Goal: Task Accomplishment & Management: Complete application form

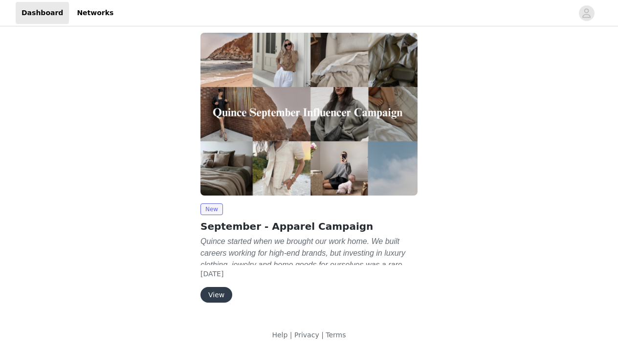
scroll to position [7, 0]
click at [216, 294] on button "View" at bounding box center [216, 295] width 32 height 16
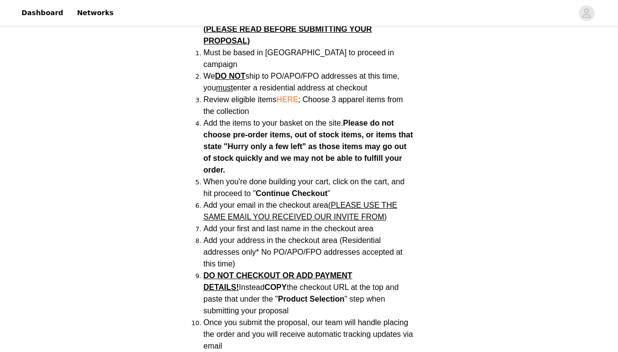
scroll to position [695, 0]
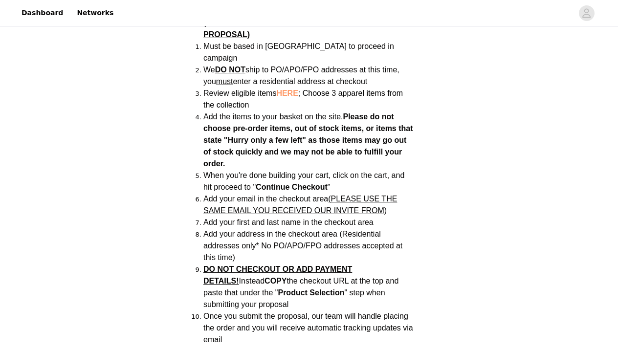
click at [293, 89] on span "HERE" at bounding box center [287, 93] width 22 height 8
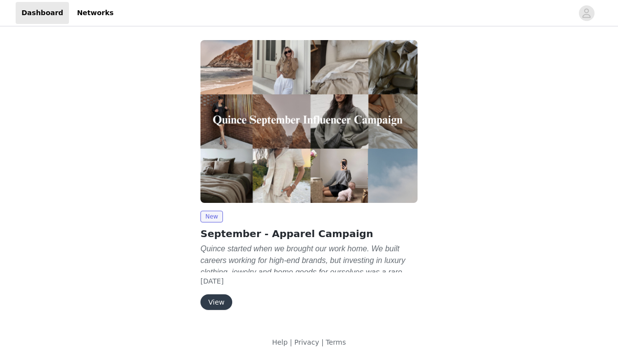
click at [216, 300] on button "View" at bounding box center [216, 302] width 32 height 16
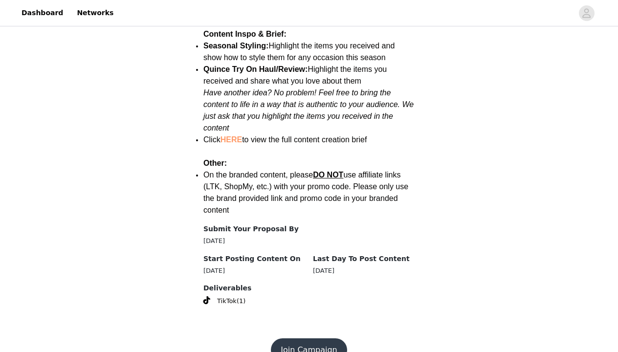
scroll to position [1279, 0]
click at [292, 339] on button "Join Campaign" at bounding box center [309, 350] width 76 height 23
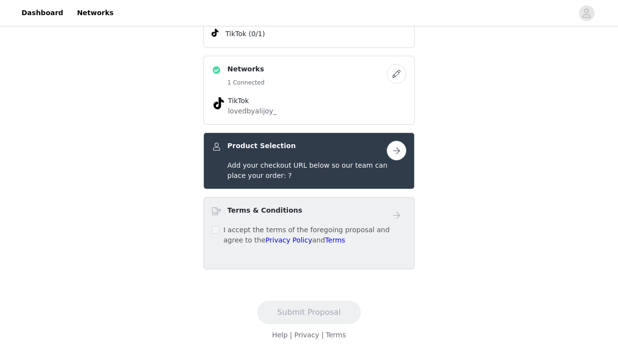
scroll to position [242, 0]
click at [399, 154] on button "button" at bounding box center [397, 151] width 20 height 20
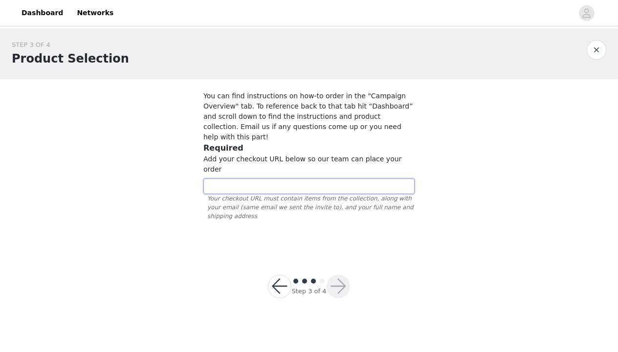
click at [254, 178] on input "text" at bounding box center [308, 186] width 211 height 16
paste input "[URL][DOMAIN_NAME]"
type input "[URL][DOMAIN_NAME]"
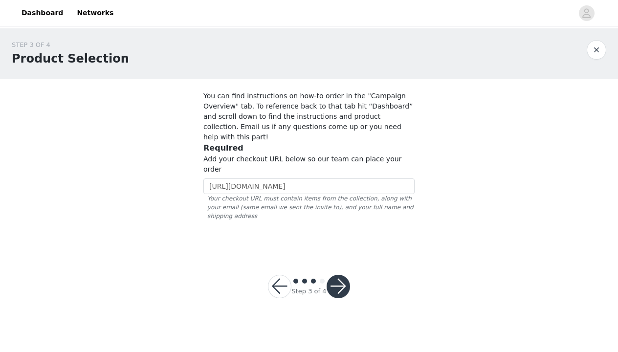
click at [338, 275] on button "button" at bounding box center [338, 286] width 23 height 23
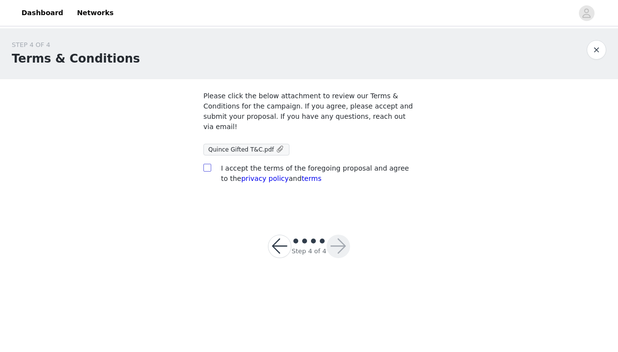
click at [204, 170] on input "checkbox" at bounding box center [206, 167] width 7 height 7
checkbox input "true"
click at [340, 246] on button "button" at bounding box center [338, 246] width 23 height 23
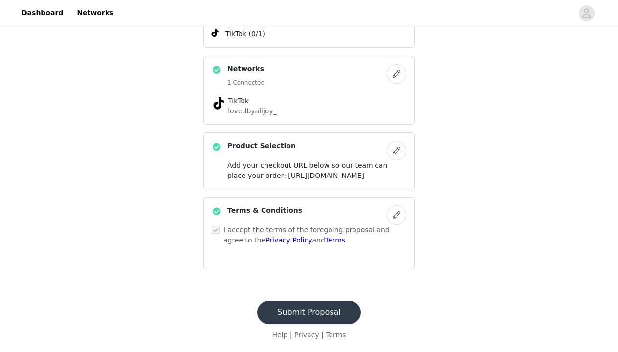
scroll to position [273, 0]
click at [325, 303] on button "Submit Proposal" at bounding box center [309, 312] width 104 height 23
